Goal: Communication & Community: Share content

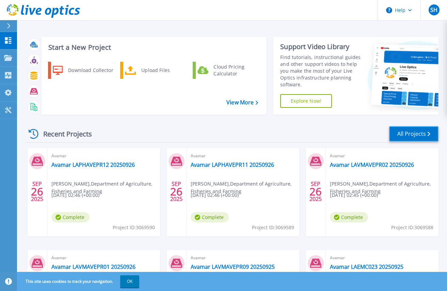
click at [410, 132] on link "All Projects" at bounding box center [413, 133] width 49 height 15
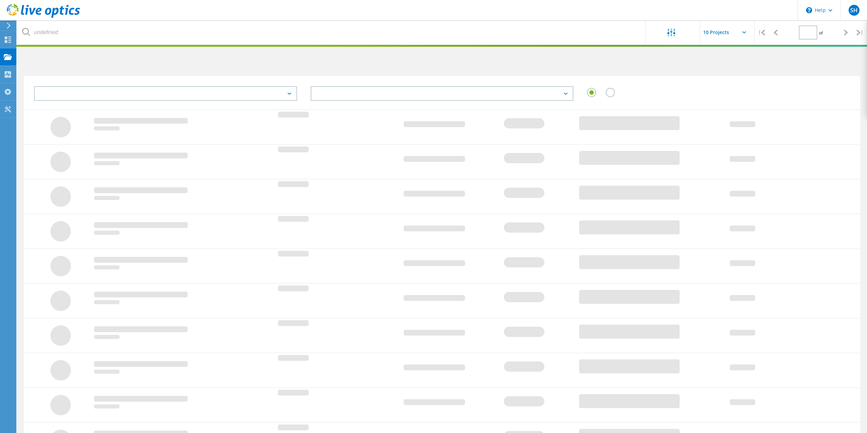
type input "1"
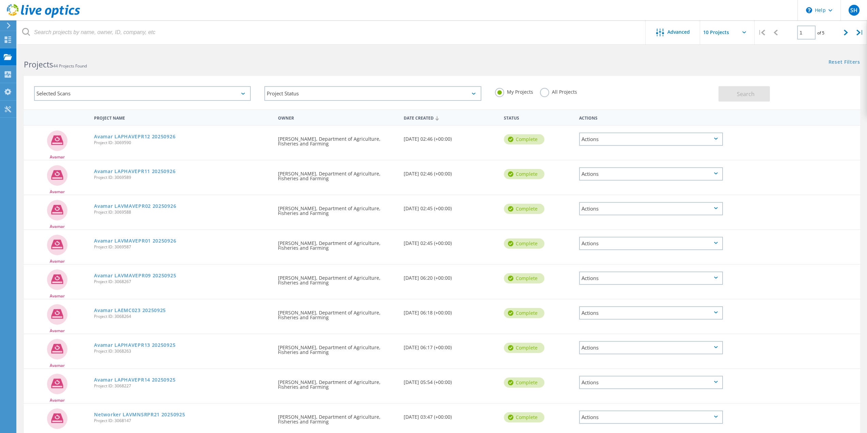
click at [718, 137] on div "Actions" at bounding box center [651, 139] width 144 height 13
click at [595, 154] on div "Share" at bounding box center [651, 155] width 142 height 11
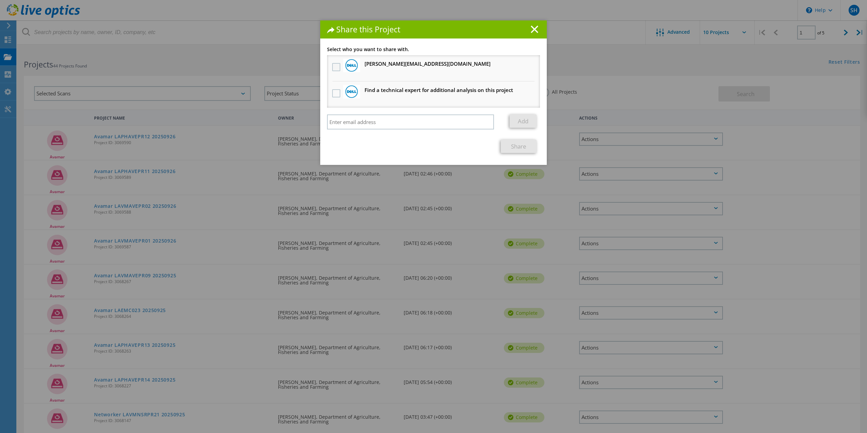
click at [334, 66] on label at bounding box center [337, 67] width 10 height 8
click at [0, 0] on input "checkbox" at bounding box center [0, 0] width 0 height 0
click at [347, 123] on input "search" at bounding box center [410, 121] width 167 height 15
click at [346, 123] on input "Richard Nickle" at bounding box center [410, 121] width 167 height 15
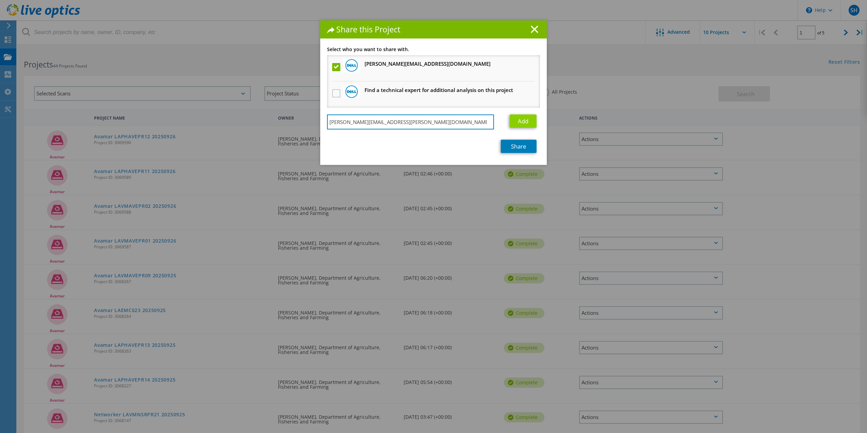
type input "[PERSON_NAME][EMAIL_ADDRESS][PERSON_NAME][DOMAIN_NAME]"
click at [520, 121] on link "Add" at bounding box center [523, 120] width 27 height 13
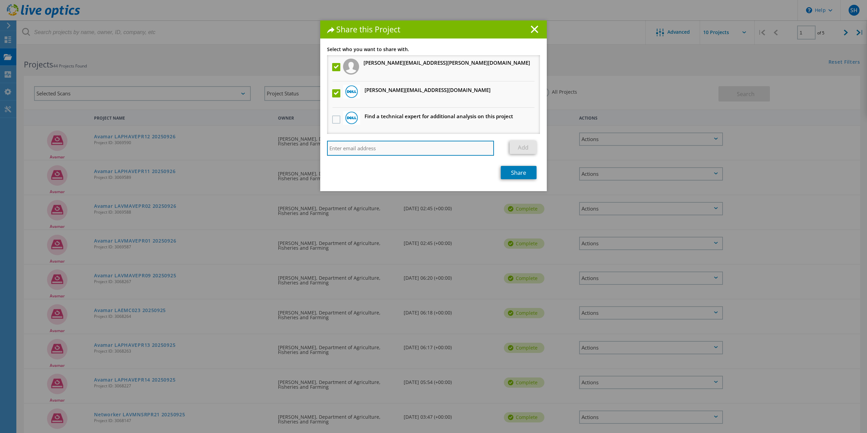
click at [341, 148] on input "search" at bounding box center [410, 148] width 167 height 15
type input "Claire."
drag, startPoint x: 344, startPoint y: 147, endPoint x: 315, endPoint y: 147, distance: 29.0
click at [315, 147] on div "Share this Project Link other users to this project Changes can be overwritten …" at bounding box center [433, 226] width 867 height 413
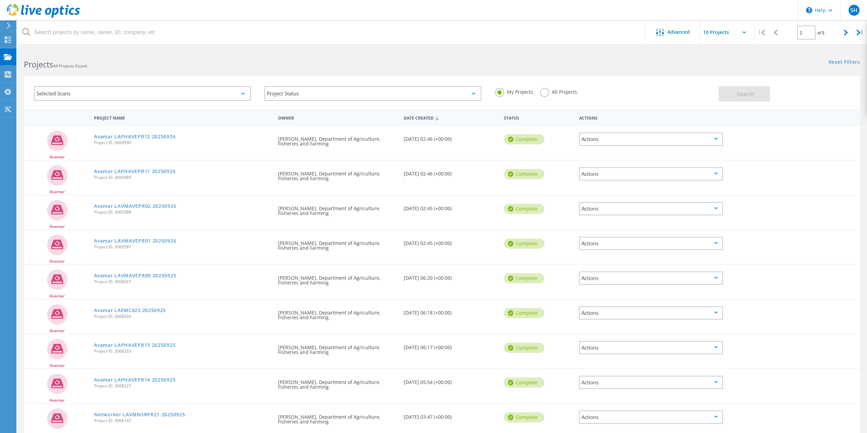
click at [642, 138] on div "Actions" at bounding box center [651, 139] width 144 height 13
click at [601, 151] on div "Share" at bounding box center [651, 155] width 142 height 11
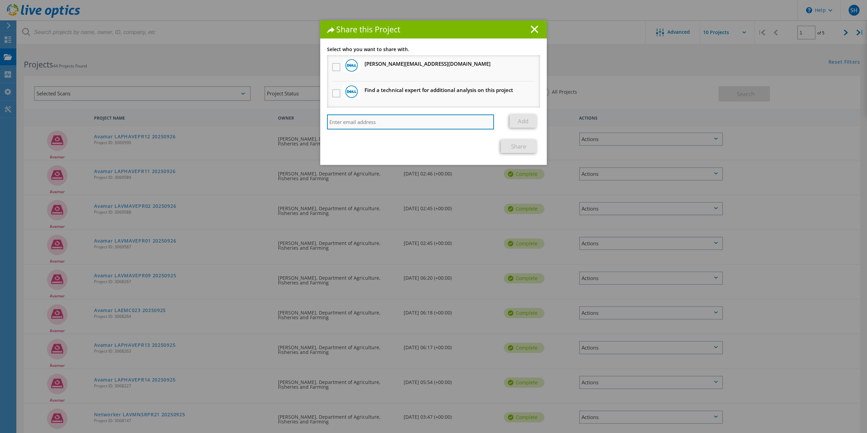
click at [371, 120] on input "search" at bounding box center [410, 121] width 167 height 15
paste input "claire.bellenger@dell.com"
type input "claire.bellenger@dell.com"
click at [526, 119] on link "Add" at bounding box center [523, 120] width 27 height 13
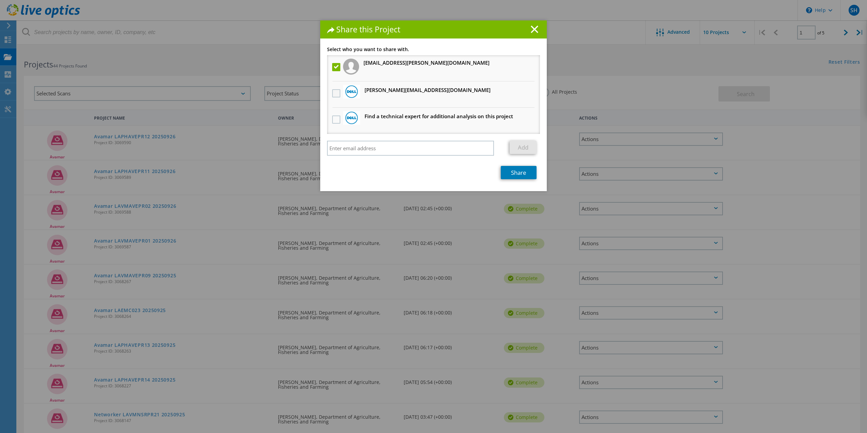
click at [335, 95] on label at bounding box center [337, 93] width 10 height 8
click at [0, 0] on input "checkbox" at bounding box center [0, 0] width 0 height 0
click at [384, 150] on input "search" at bounding box center [410, 148] width 167 height 15
paste input "[PERSON_NAME][EMAIL_ADDRESS][PERSON_NAME][DOMAIN_NAME]"
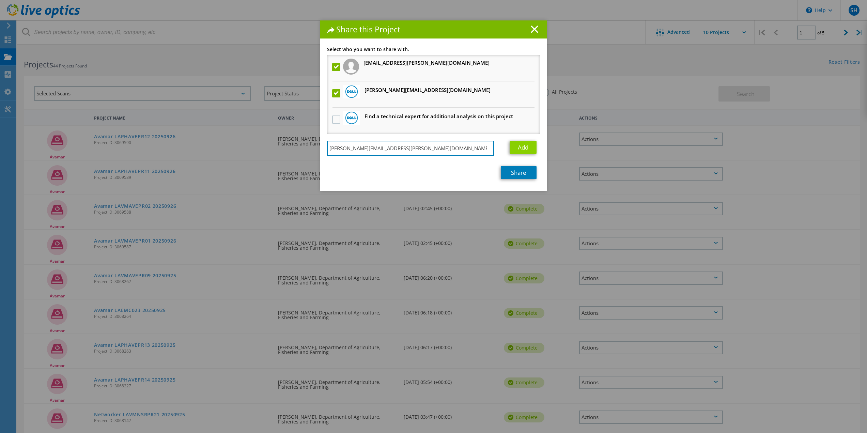
type input "[PERSON_NAME][EMAIL_ADDRESS][PERSON_NAME][DOMAIN_NAME]"
click at [524, 147] on link "Add" at bounding box center [523, 147] width 27 height 13
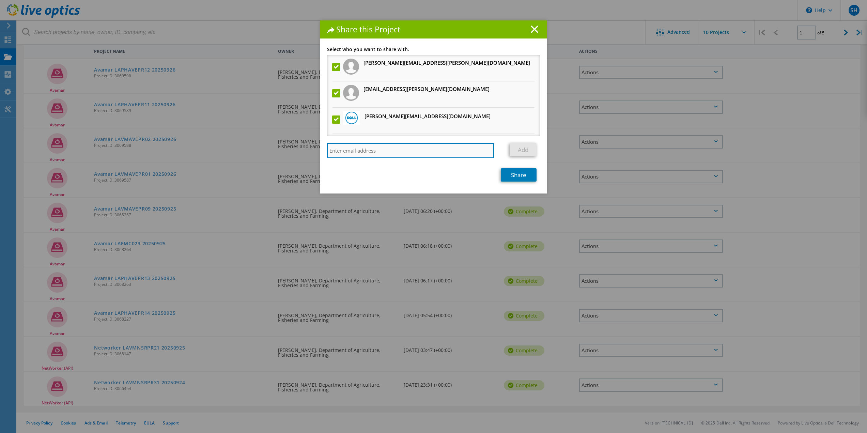
click at [383, 149] on input "search" at bounding box center [410, 150] width 167 height 15
paste input "tla.csm.apj@dell.com"
type input "tla.csm.apj@dell.com"
click at [522, 149] on link "Add" at bounding box center [523, 149] width 27 height 13
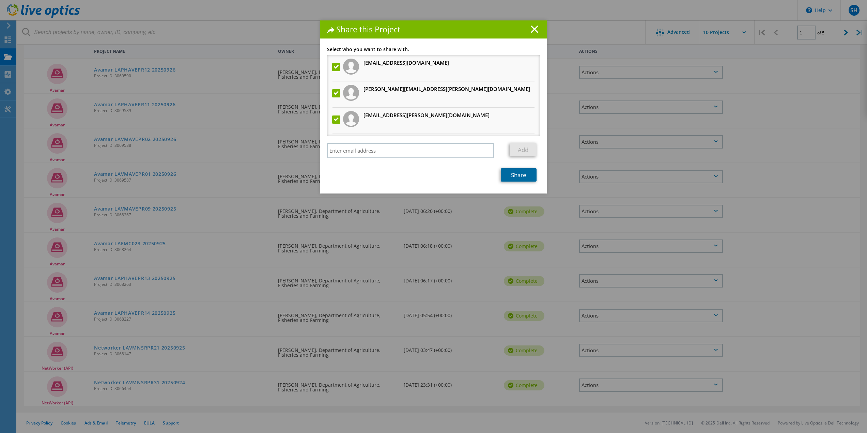
click at [518, 174] on link "Share" at bounding box center [519, 174] width 36 height 13
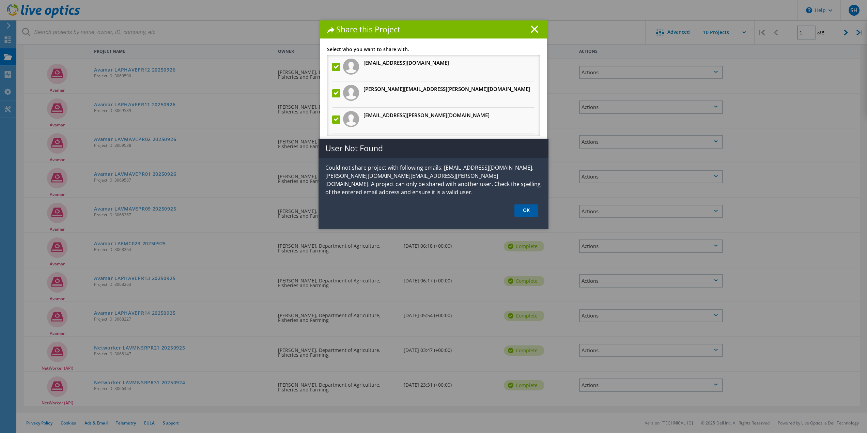
click at [531, 208] on link "OK" at bounding box center [526, 210] width 24 height 13
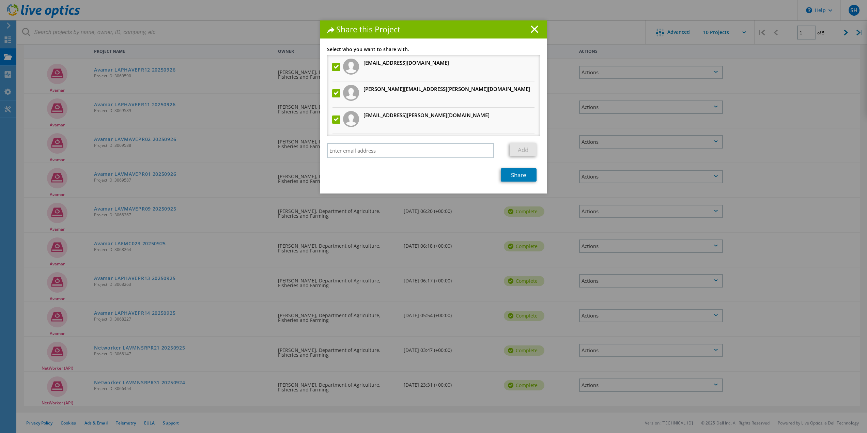
click at [332, 66] on label at bounding box center [337, 67] width 10 height 8
click at [0, 0] on input "checkbox" at bounding box center [0, 0] width 0 height 0
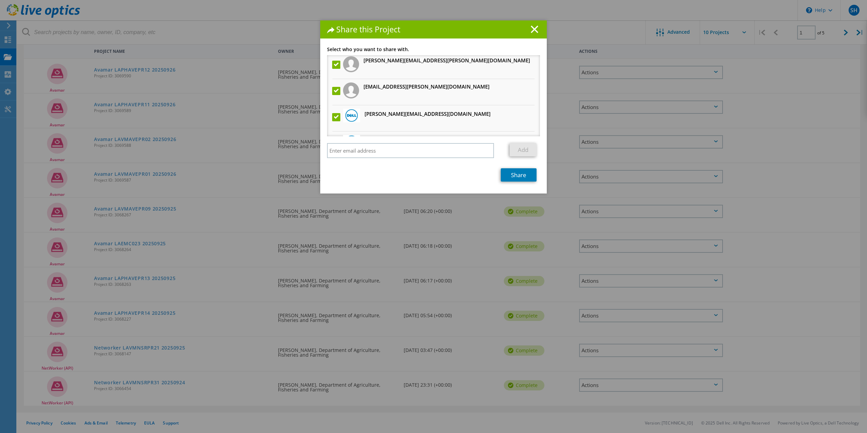
scroll to position [16, 0]
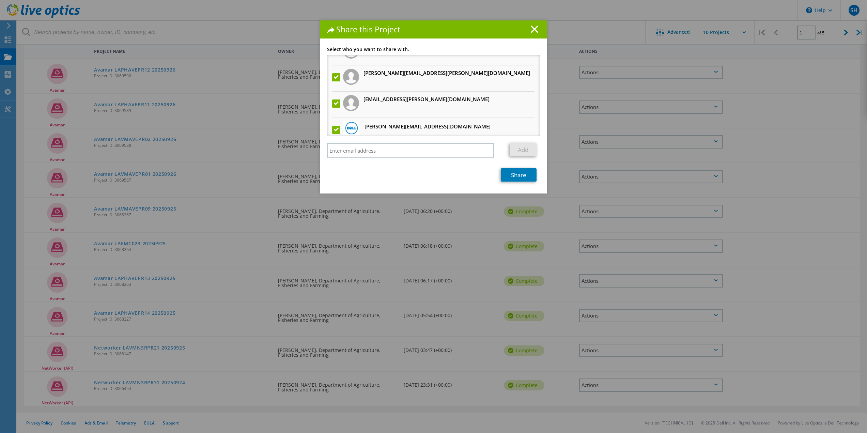
click at [332, 106] on label at bounding box center [337, 103] width 10 height 8
click at [0, 0] on input "checkbox" at bounding box center [0, 0] width 0 height 0
click at [512, 172] on link "Share" at bounding box center [519, 174] width 36 height 13
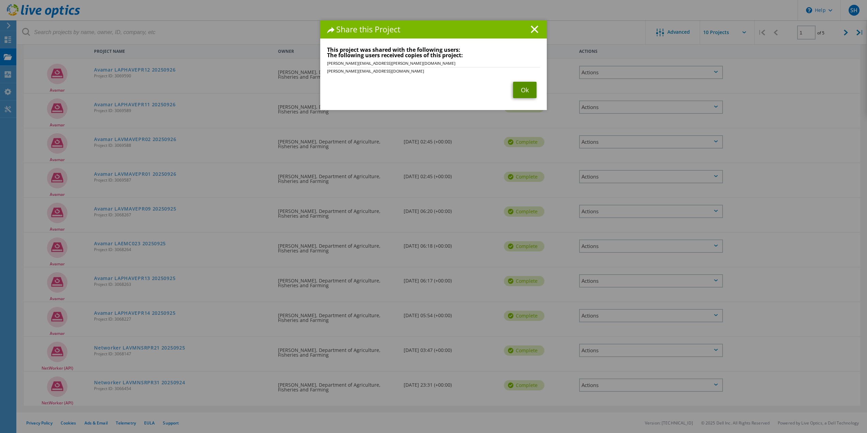
click at [525, 85] on link "Ok" at bounding box center [525, 90] width 24 height 16
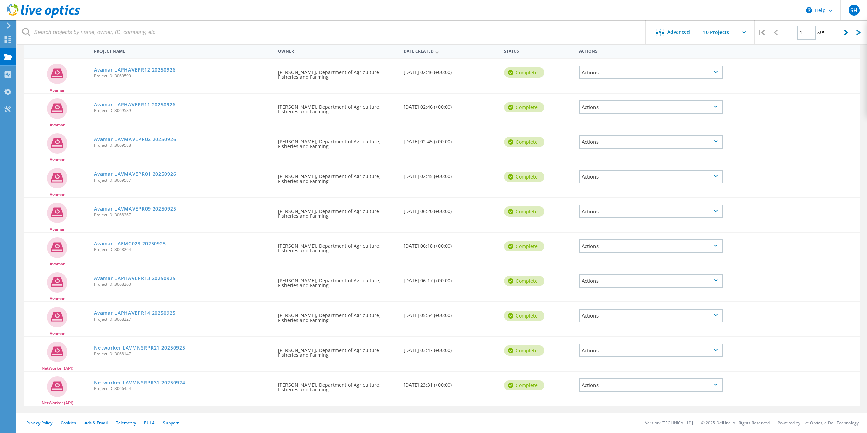
click at [713, 74] on div "Actions" at bounding box center [651, 72] width 144 height 13
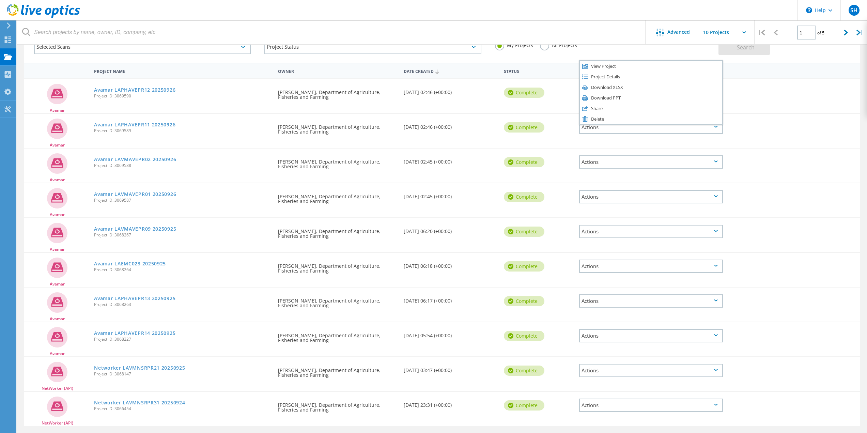
scroll to position [33, 0]
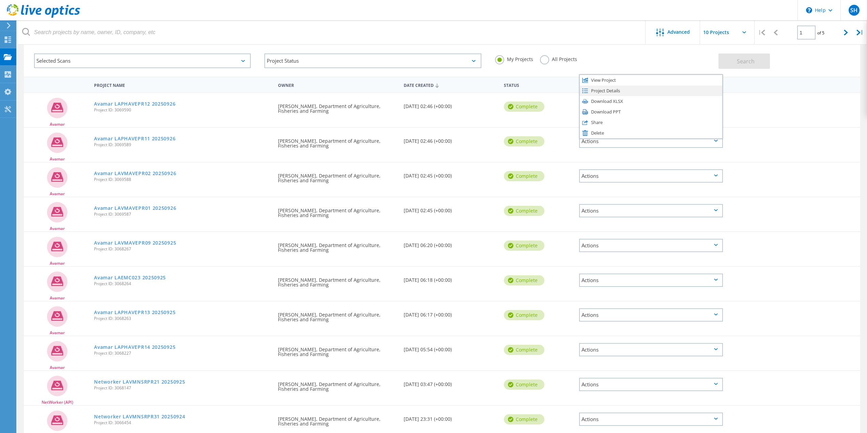
click at [603, 91] on div "Project Details" at bounding box center [651, 90] width 142 height 11
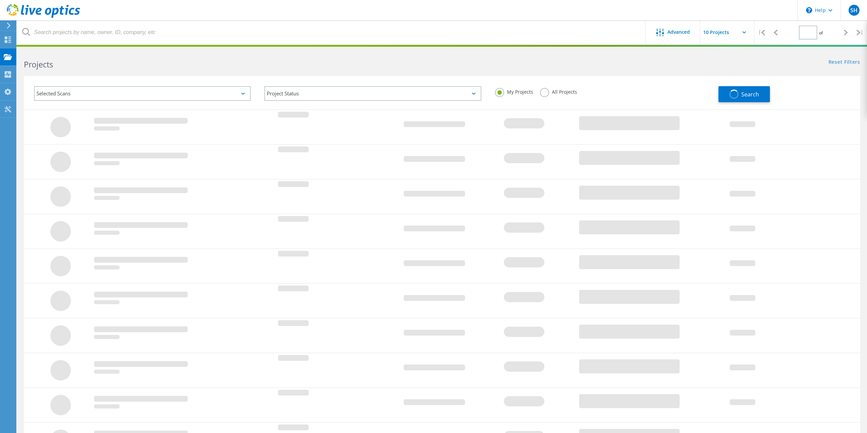
type input "1"
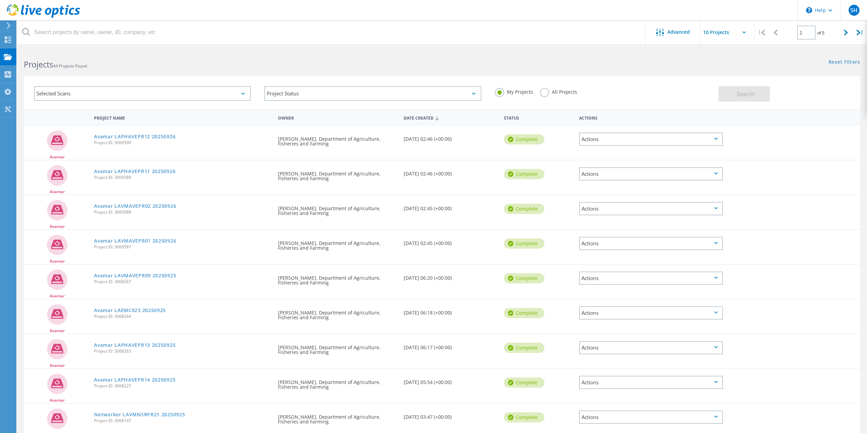
click at [717, 174] on icon at bounding box center [716, 173] width 4 height 2
click at [597, 189] on div "Share" at bounding box center [651, 190] width 142 height 11
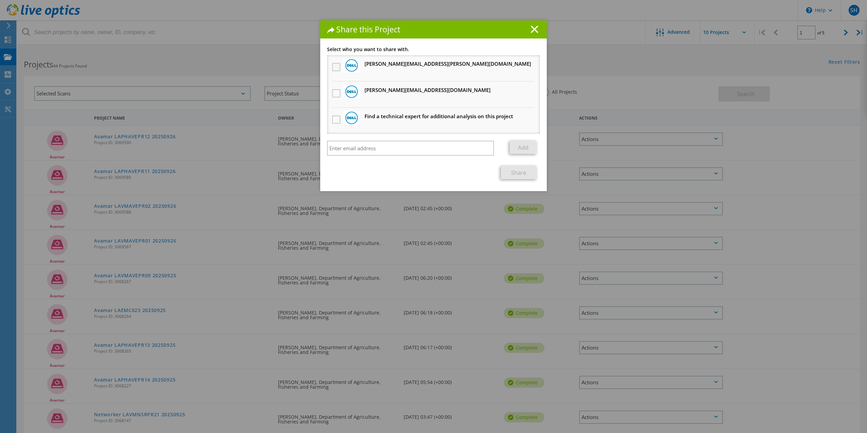
click at [333, 67] on label at bounding box center [337, 67] width 10 height 8
click at [0, 0] on input "checkbox" at bounding box center [0, 0] width 0 height 0
click at [333, 93] on label at bounding box center [337, 93] width 10 height 8
click at [0, 0] on input "checkbox" at bounding box center [0, 0] width 0 height 0
click at [516, 173] on link "Share" at bounding box center [519, 172] width 36 height 13
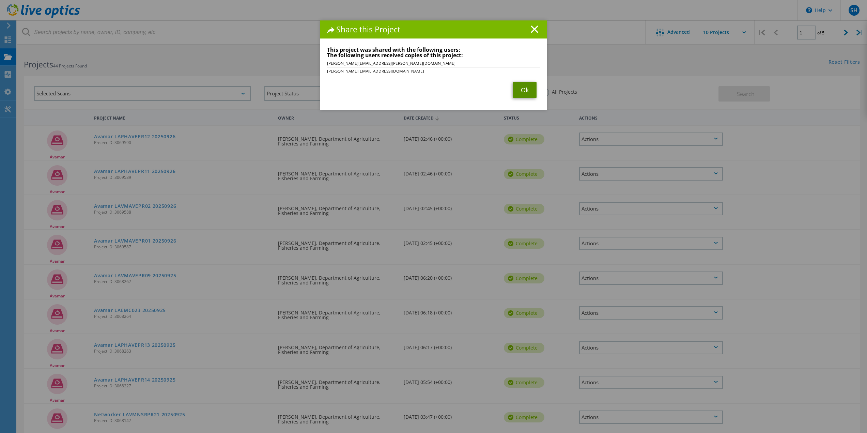
click at [524, 89] on link "Ok" at bounding box center [525, 90] width 24 height 16
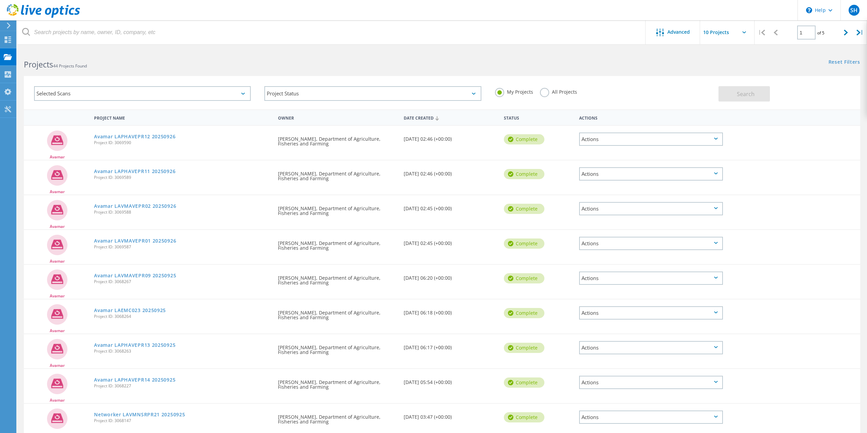
click at [716, 207] on icon at bounding box center [716, 208] width 4 height 2
click at [599, 224] on div "Share" at bounding box center [651, 224] width 142 height 11
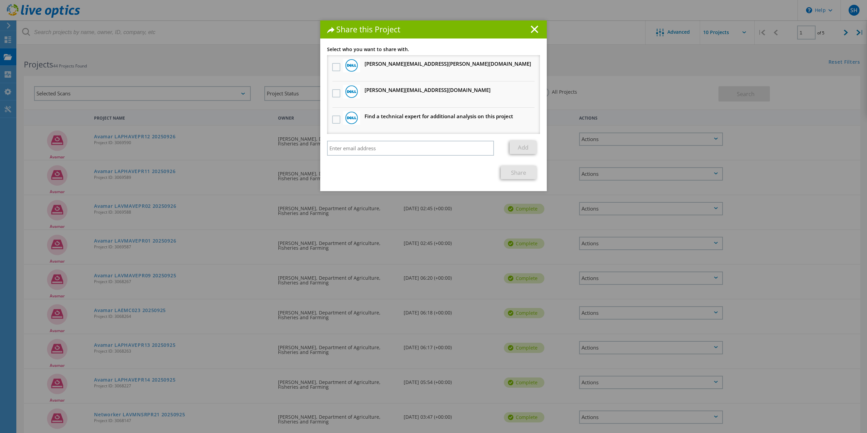
drag, startPoint x: 336, startPoint y: 67, endPoint x: 334, endPoint y: 82, distance: 14.4
click at [335, 67] on label at bounding box center [337, 67] width 10 height 8
click at [0, 0] on input "checkbox" at bounding box center [0, 0] width 0 height 0
click at [335, 96] on label at bounding box center [337, 93] width 10 height 8
click at [0, 0] on input "checkbox" at bounding box center [0, 0] width 0 height 0
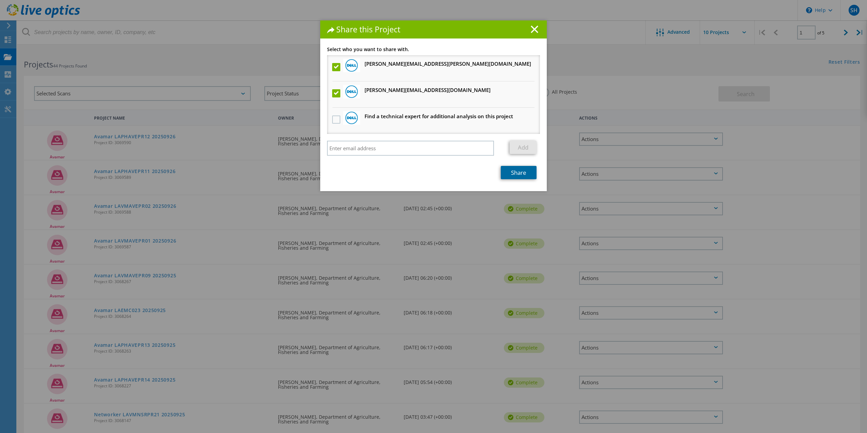
click at [521, 173] on link "Share" at bounding box center [519, 172] width 36 height 13
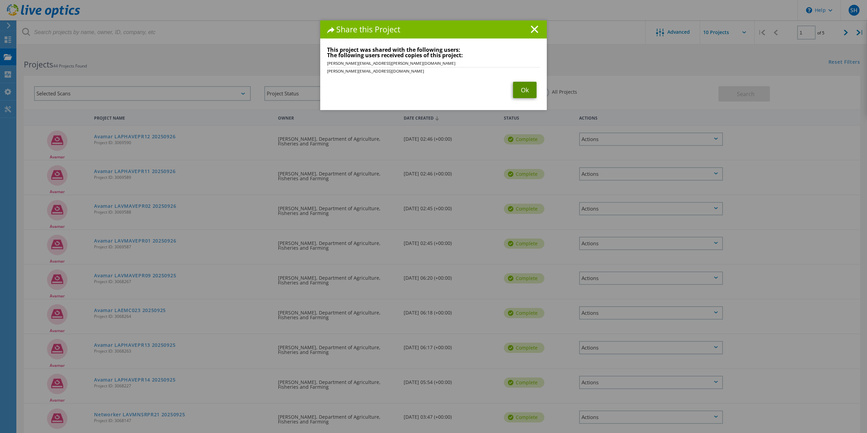
click at [518, 92] on link "Ok" at bounding box center [525, 90] width 24 height 16
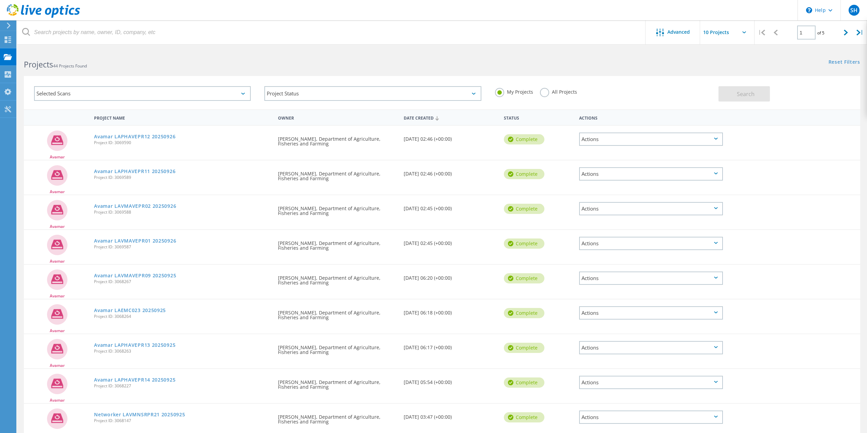
click at [717, 244] on icon at bounding box center [716, 243] width 4 height 2
click at [598, 259] on div "Share" at bounding box center [651, 259] width 142 height 11
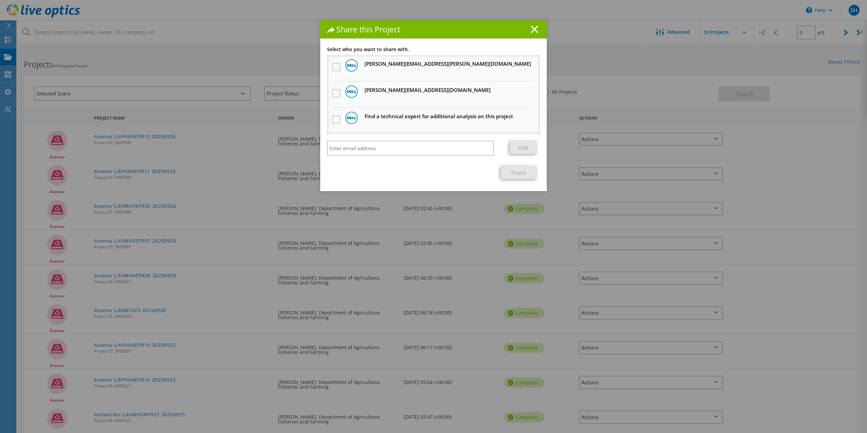
drag, startPoint x: 333, startPoint y: 64, endPoint x: 333, endPoint y: 72, distance: 7.2
click at [333, 64] on label at bounding box center [337, 67] width 10 height 8
click at [0, 0] on input "checkbox" at bounding box center [0, 0] width 0 height 0
click at [335, 88] on div at bounding box center [336, 94] width 12 height 14
click at [327, 94] on li "[PERSON_NAME][EMAIL_ADDRESS][DOMAIN_NAME] Will receive an anonymous copy" at bounding box center [433, 94] width 213 height 26
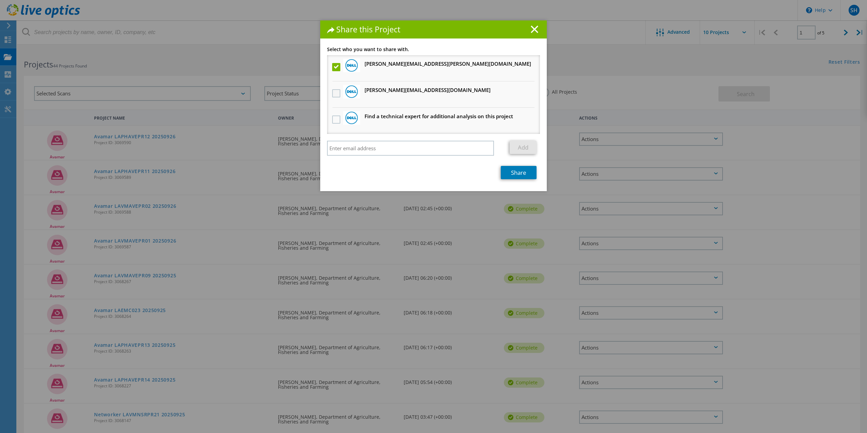
click at [335, 94] on label at bounding box center [337, 93] width 10 height 8
click at [0, 0] on input "checkbox" at bounding box center [0, 0] width 0 height 0
click at [512, 172] on link "Share" at bounding box center [519, 172] width 36 height 13
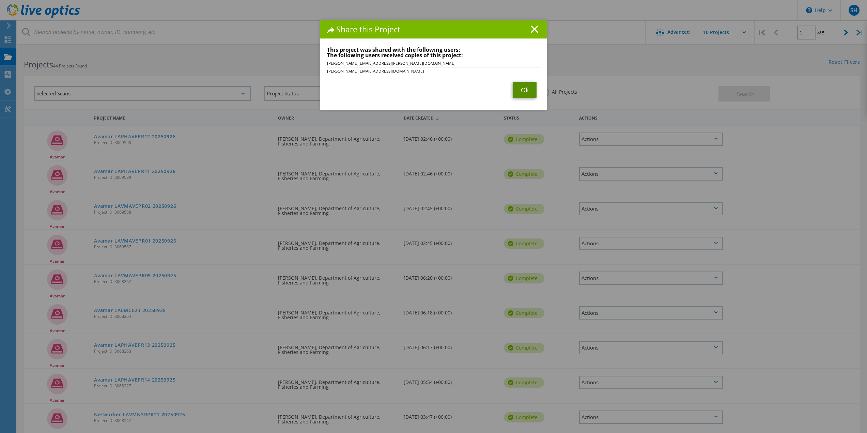
click at [519, 91] on link "Ok" at bounding box center [525, 90] width 24 height 16
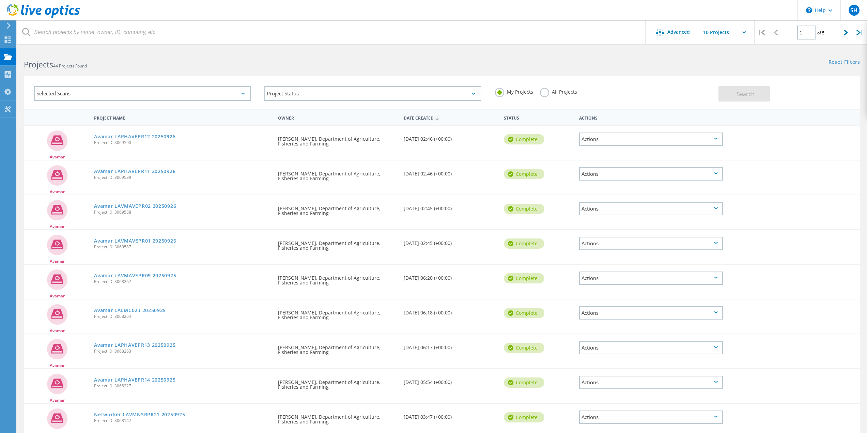
click at [715, 278] on icon at bounding box center [716, 278] width 4 height 2
click at [595, 295] on div "Share" at bounding box center [651, 294] width 142 height 11
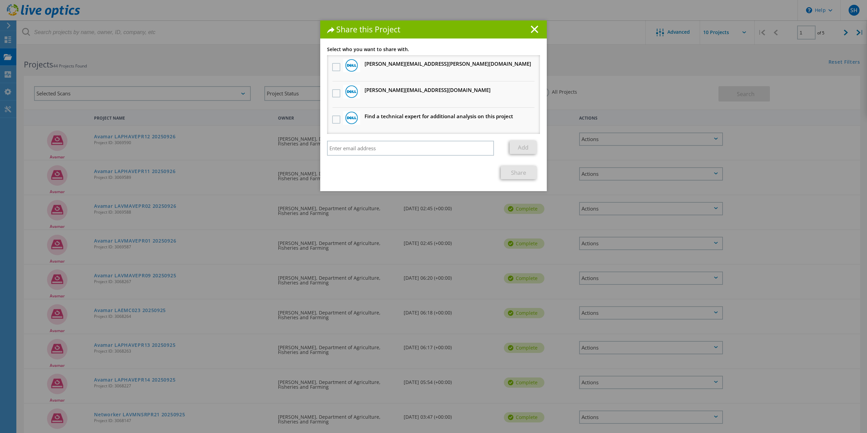
drag, startPoint x: 337, startPoint y: 68, endPoint x: 333, endPoint y: 84, distance: 16.1
click at [337, 68] on label at bounding box center [337, 67] width 10 height 8
click at [0, 0] on input "checkbox" at bounding box center [0, 0] width 0 height 0
click at [332, 97] on label at bounding box center [337, 93] width 10 height 8
click at [0, 0] on input "checkbox" at bounding box center [0, 0] width 0 height 0
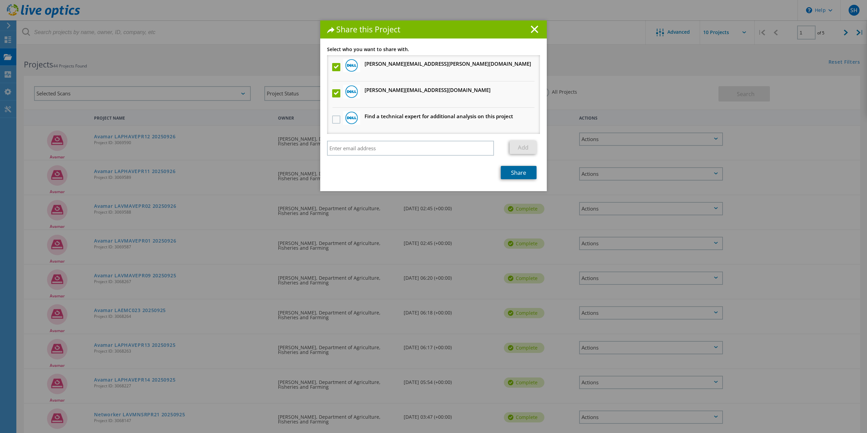
click at [515, 173] on link "Share" at bounding box center [519, 172] width 36 height 13
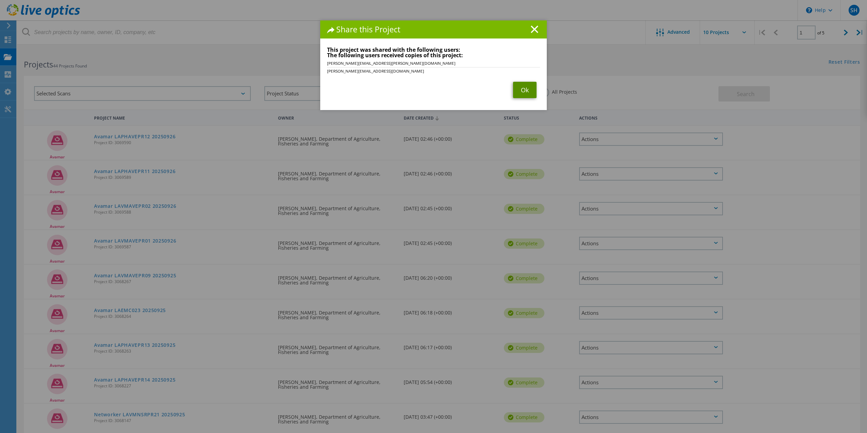
click at [520, 92] on link "Ok" at bounding box center [525, 90] width 24 height 16
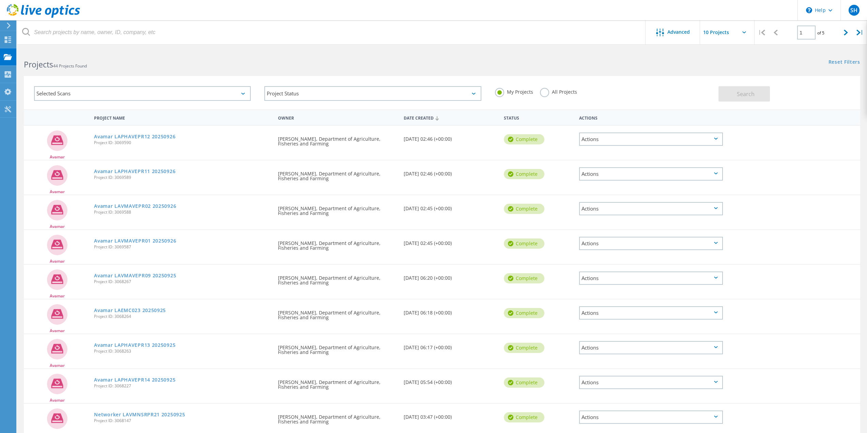
click at [716, 313] on icon at bounding box center [716, 312] width 4 height 2
click at [594, 330] on div "Share" at bounding box center [651, 329] width 142 height 11
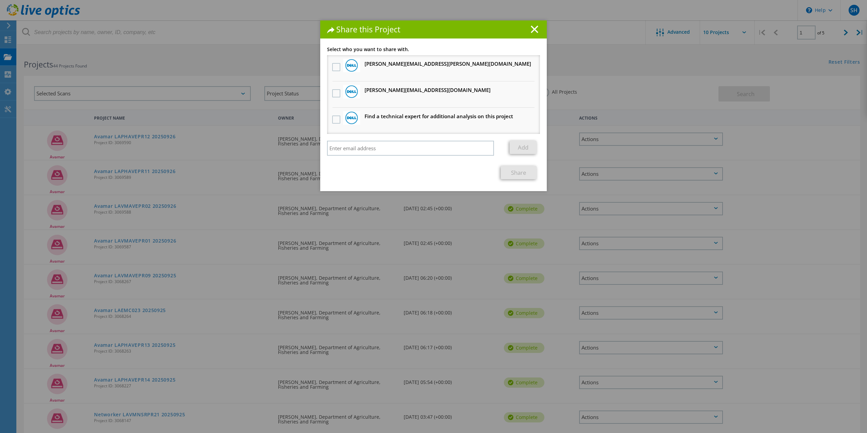
drag, startPoint x: 332, startPoint y: 69, endPoint x: 336, endPoint y: 84, distance: 16.0
click at [332, 69] on label at bounding box center [337, 67] width 10 height 8
click at [0, 0] on input "checkbox" at bounding box center [0, 0] width 0 height 0
click at [336, 91] on label at bounding box center [337, 93] width 10 height 8
click at [0, 0] on input "checkbox" at bounding box center [0, 0] width 0 height 0
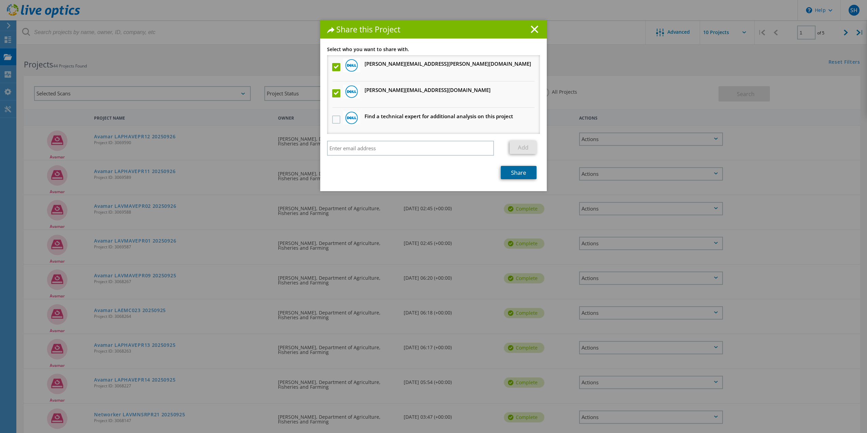
click at [527, 172] on link "Share" at bounding box center [519, 172] width 36 height 13
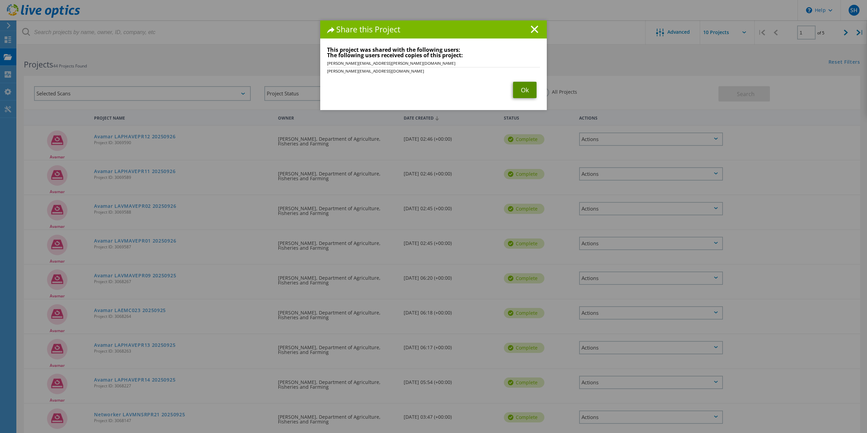
click at [519, 91] on link "Ok" at bounding box center [525, 90] width 24 height 16
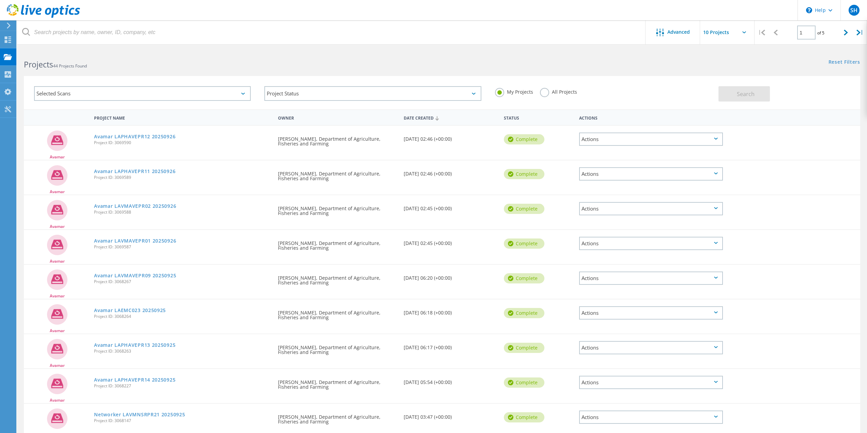
click at [716, 346] on icon at bounding box center [716, 347] width 4 height 2
click at [598, 363] on div "Share" at bounding box center [651, 363] width 142 height 11
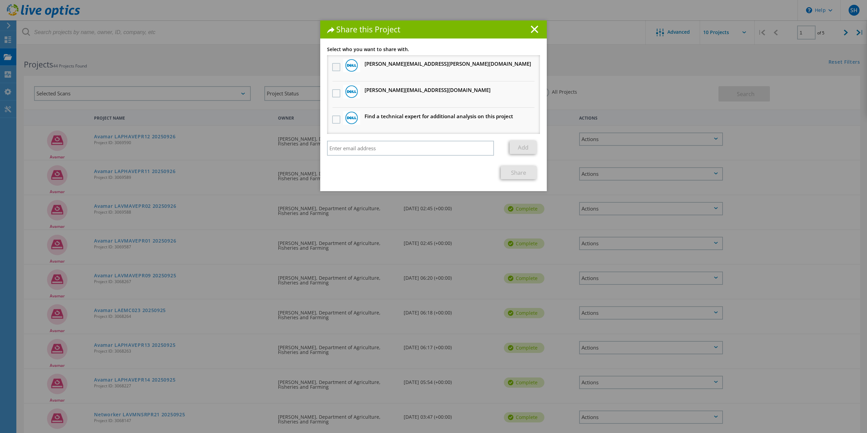
drag, startPoint x: 337, startPoint y: 66, endPoint x: 332, endPoint y: 81, distance: 15.3
click at [336, 66] on label at bounding box center [337, 67] width 10 height 8
click at [0, 0] on input "checkbox" at bounding box center [0, 0] width 0 height 0
drag, startPoint x: 332, startPoint y: 88, endPoint x: 340, endPoint y: 106, distance: 20.4
click at [332, 90] on div at bounding box center [336, 94] width 12 height 14
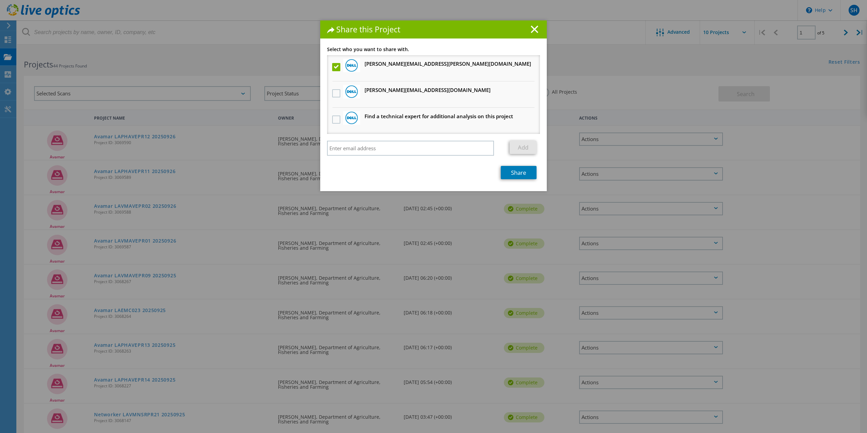
click at [330, 88] on div at bounding box center [336, 94] width 12 height 14
click at [333, 93] on label at bounding box center [337, 93] width 10 height 8
click at [0, 0] on input "checkbox" at bounding box center [0, 0] width 0 height 0
click at [523, 172] on link "Share" at bounding box center [519, 172] width 36 height 13
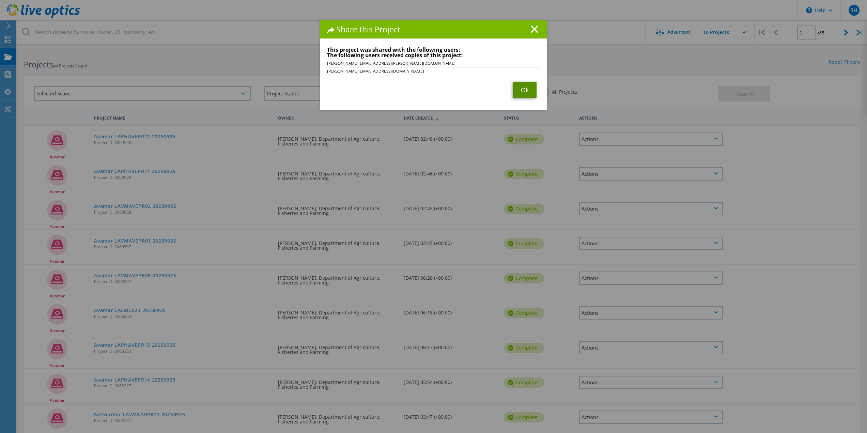
click at [530, 91] on link "Ok" at bounding box center [525, 90] width 24 height 16
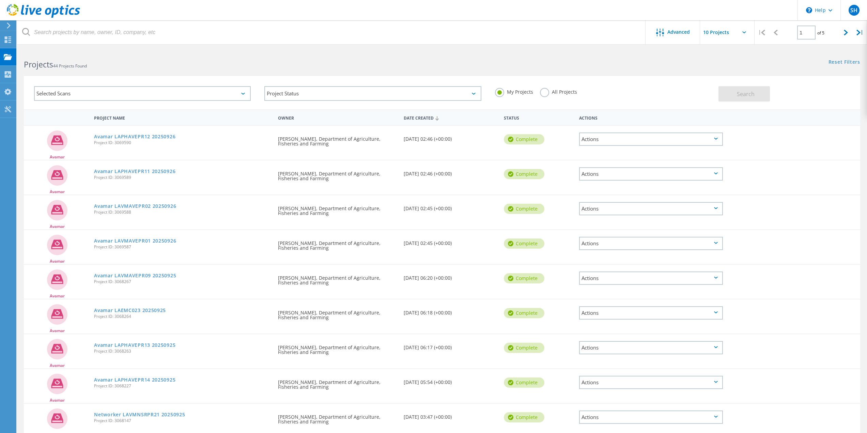
click at [717, 139] on icon at bounding box center [716, 139] width 4 height 2
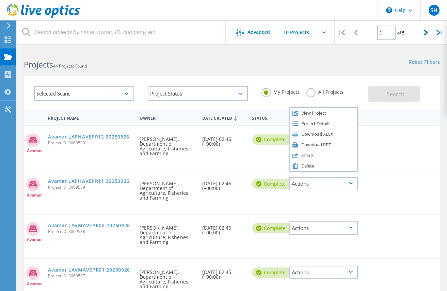
click at [413, 208] on div "Avamar Avamar LAPHAVEPR11 20250926 Project ID: 3069589 Requested By [PERSON_NAM…" at bounding box center [232, 192] width 417 height 44
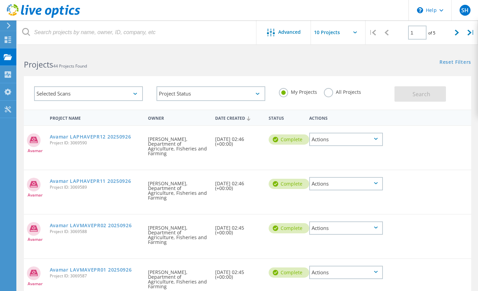
click at [375, 139] on icon at bounding box center [376, 139] width 4 height 2
click at [381, 137] on div "Actions" at bounding box center [346, 139] width 74 height 13
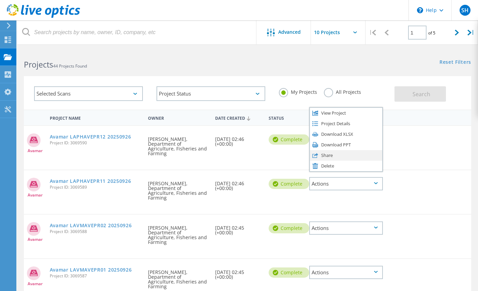
click at [315, 156] on icon at bounding box center [315, 155] width 6 height 6
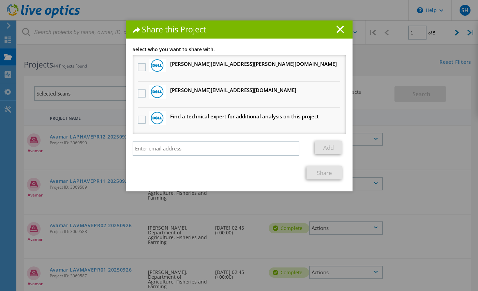
click at [138, 65] on label at bounding box center [143, 67] width 10 height 8
click at [0, 0] on input "checkbox" at bounding box center [0, 0] width 0 height 0
click at [139, 93] on label at bounding box center [143, 93] width 10 height 8
click at [0, 0] on input "checkbox" at bounding box center [0, 0] width 0 height 0
click at [338, 30] on line at bounding box center [340, 29] width 7 height 7
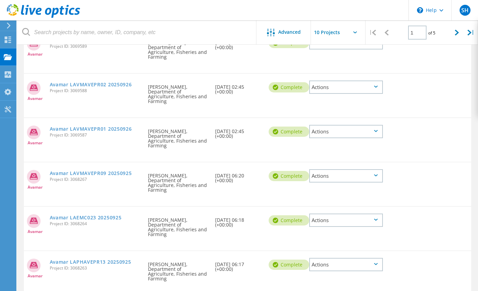
scroll to position [143, 0]
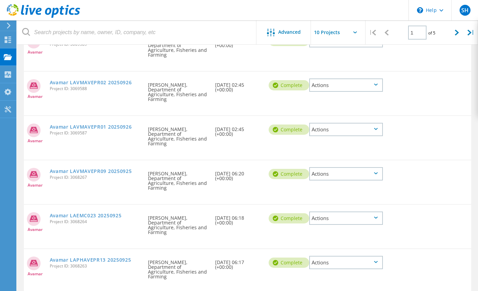
click at [375, 216] on icon at bounding box center [376, 217] width 4 height 2
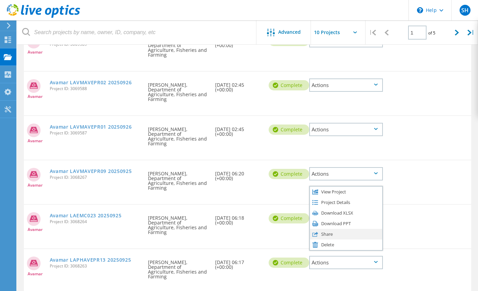
click at [326, 229] on div "Share" at bounding box center [346, 234] width 72 height 11
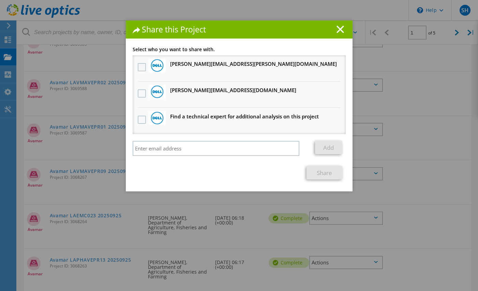
click at [139, 67] on label at bounding box center [143, 67] width 10 height 8
click at [0, 0] on input "checkbox" at bounding box center [0, 0] width 0 height 0
click at [138, 91] on label at bounding box center [143, 93] width 10 height 8
click at [0, 0] on input "checkbox" at bounding box center [0, 0] width 0 height 0
click at [321, 173] on link "Share" at bounding box center [324, 172] width 36 height 13
